Goal: Transaction & Acquisition: Book appointment/travel/reservation

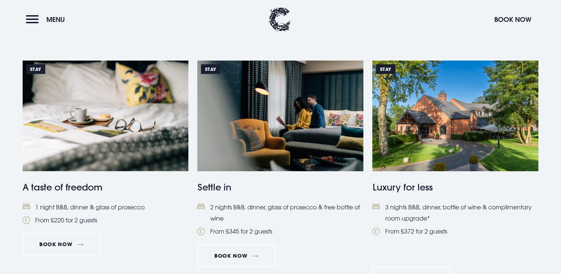
scroll to position [297, 0]
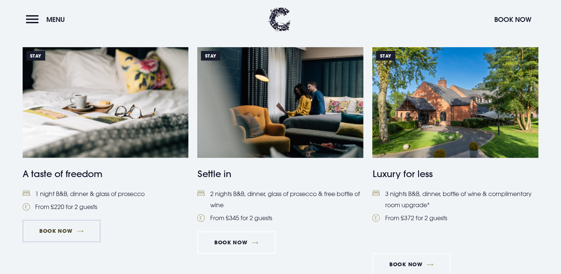
click at [55, 229] on link "Book Now" at bounding box center [62, 231] width 78 height 22
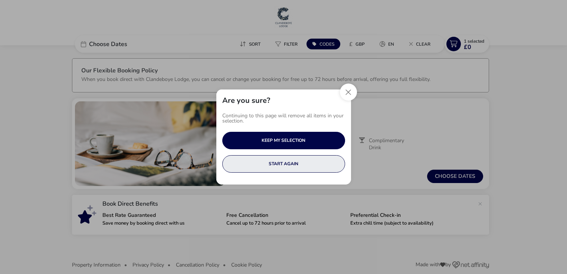
click at [294, 163] on button "START AGAIN" at bounding box center [283, 163] width 123 height 17
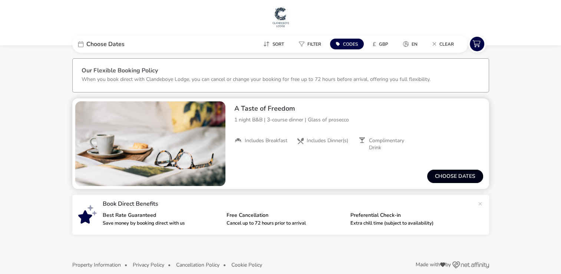
click at [460, 174] on button "Choose dates" at bounding box center [456, 176] width 56 height 13
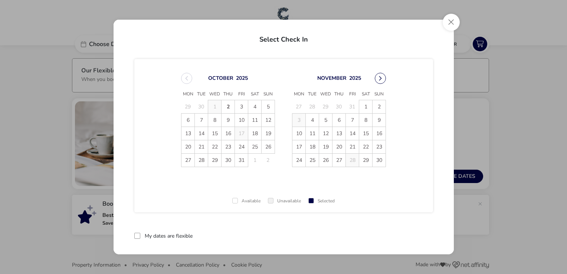
click at [379, 76] on button "Next Month" at bounding box center [380, 78] width 11 height 11
click at [297, 130] on span "15" at bounding box center [298, 133] width 13 height 13
click at [312, 132] on span "16" at bounding box center [312, 133] width 13 height 13
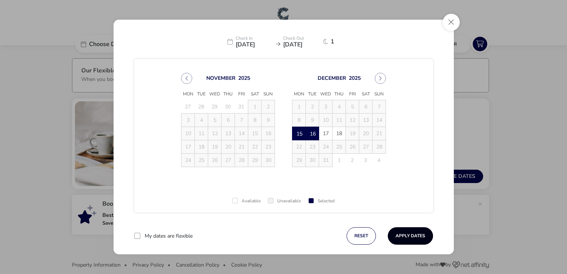
click at [406, 232] on button "Apply Dates" at bounding box center [410, 235] width 45 height 17
